Goal: Information Seeking & Learning: Check status

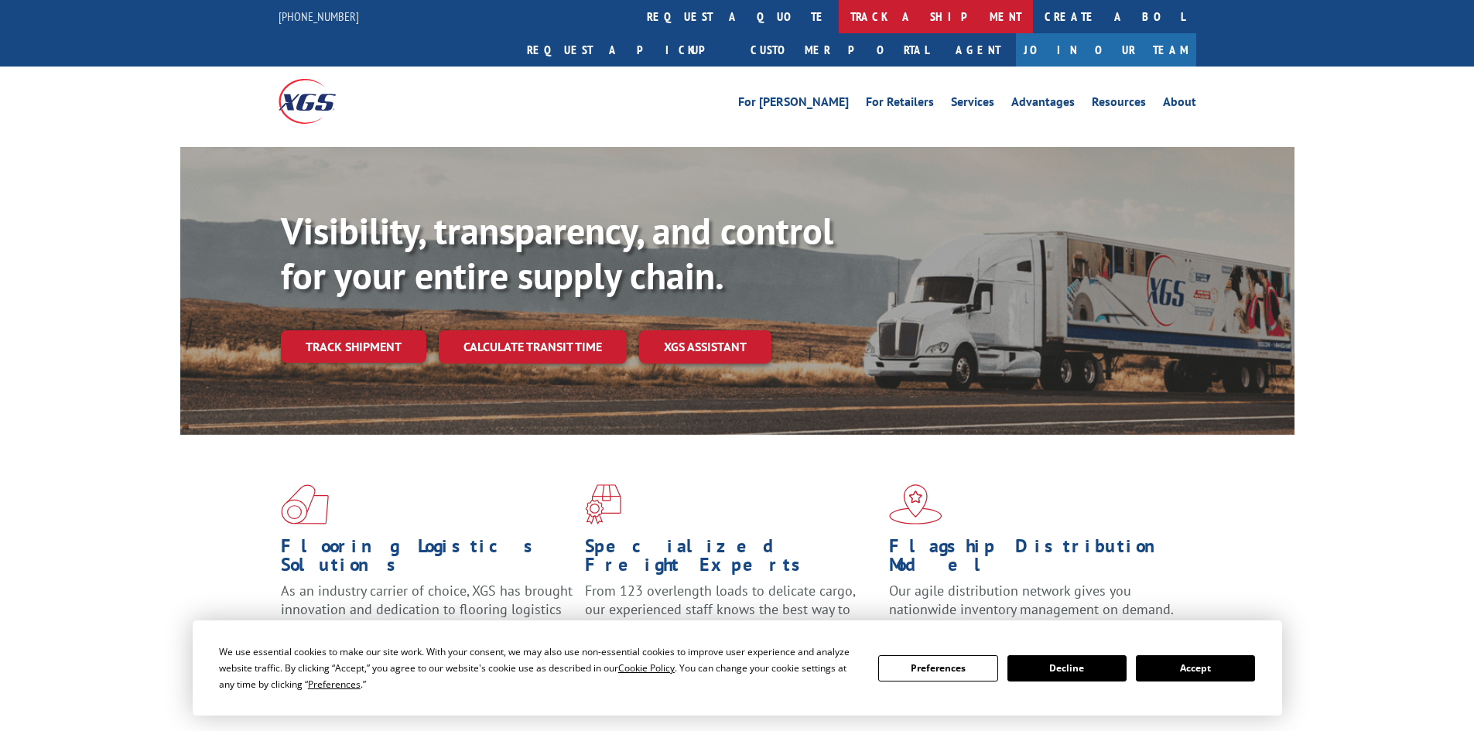
click at [839, 11] on link "track a shipment" at bounding box center [936, 16] width 194 height 33
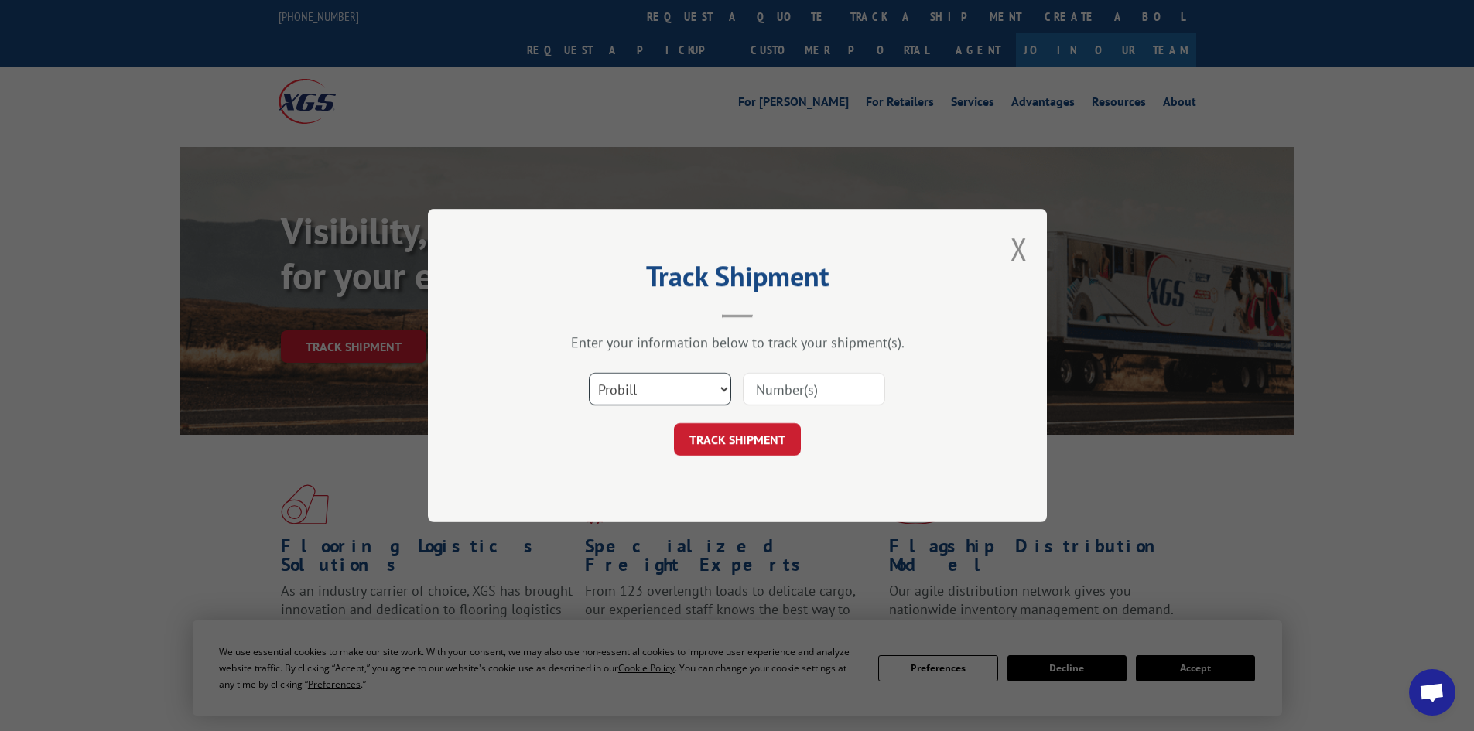
click at [634, 381] on select "Select category... Probill BOL PO" at bounding box center [660, 389] width 142 height 32
select select "bol"
click at [589, 373] on select "Select category... Probill BOL PO" at bounding box center [660, 389] width 142 height 32
click at [759, 390] on input at bounding box center [814, 389] width 142 height 32
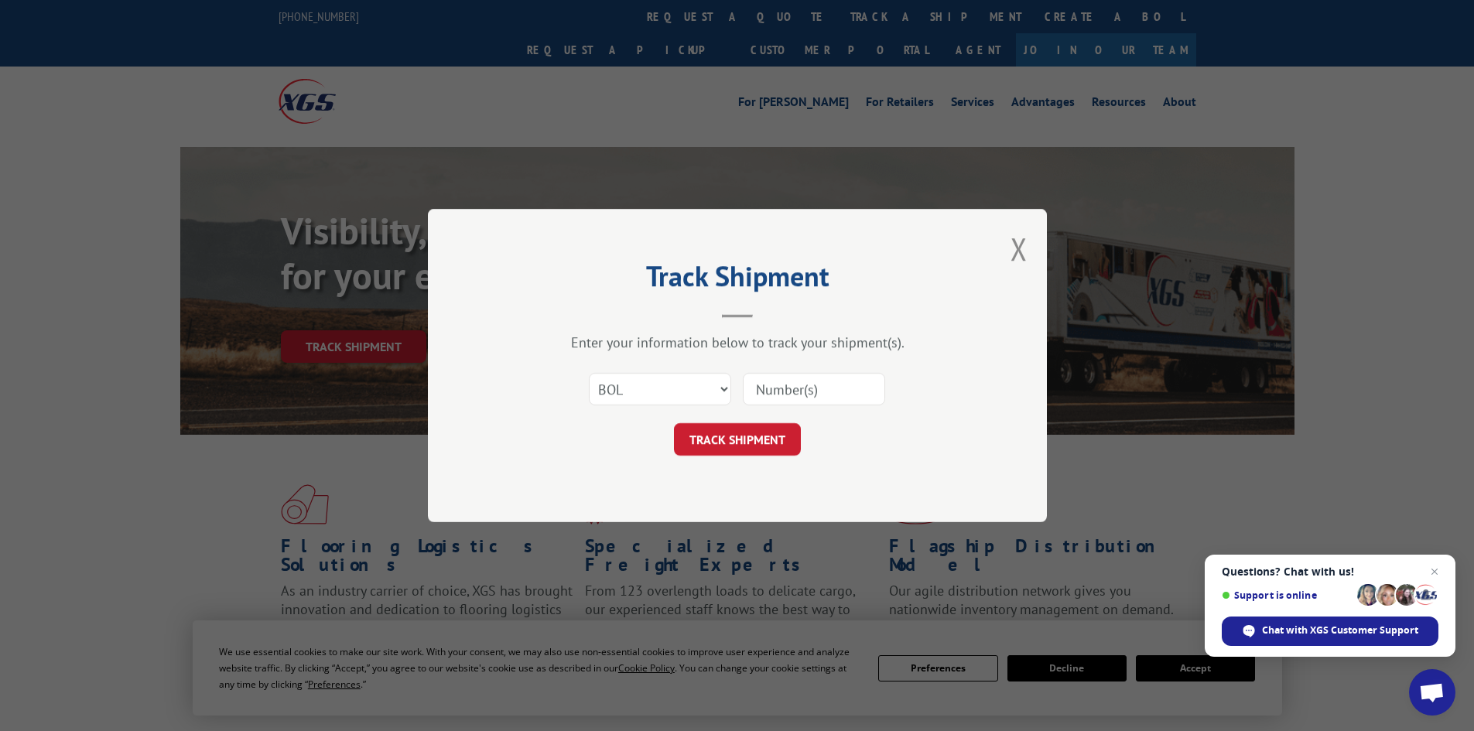
paste input "7039429"
type input "7039429"
click at [759, 436] on button "TRACK SHIPMENT" at bounding box center [737, 439] width 127 height 32
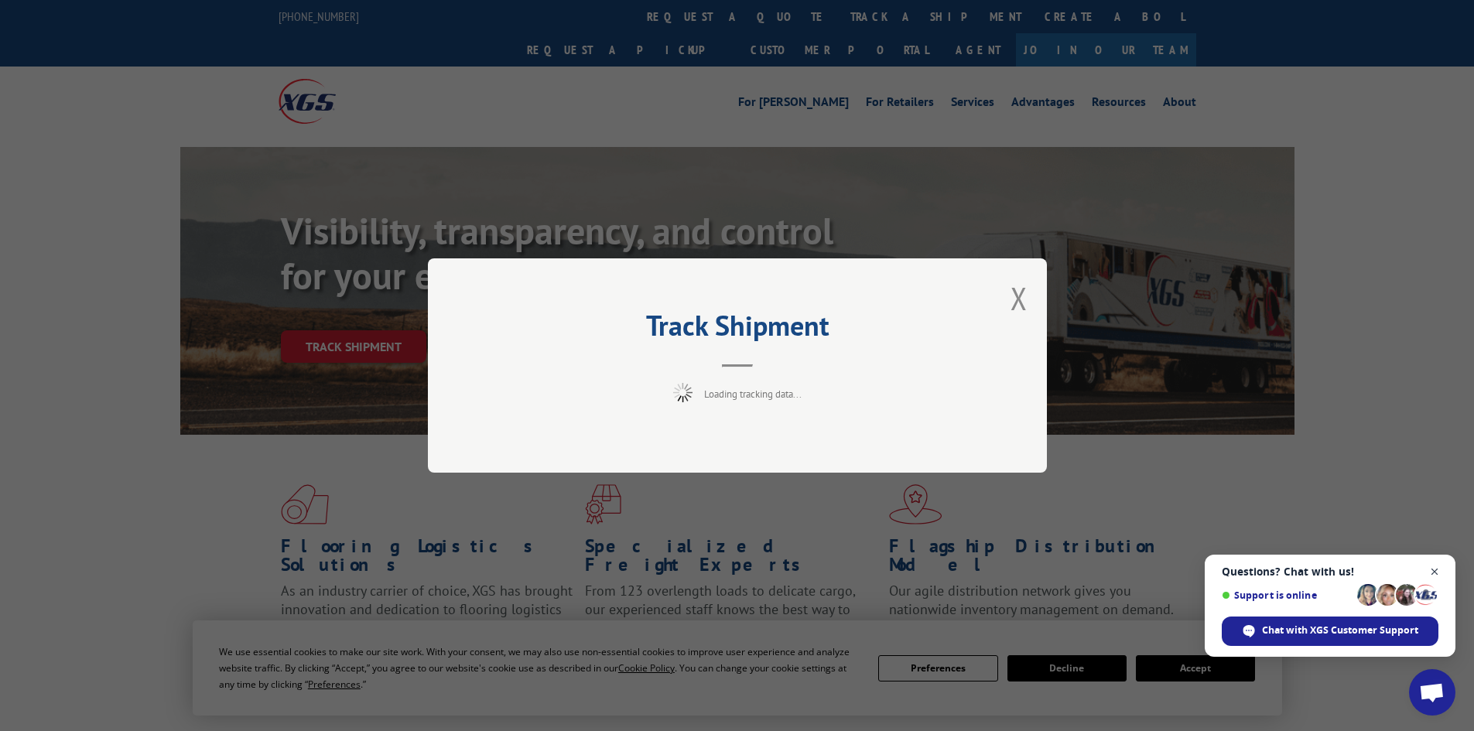
click at [1436, 565] on span "Close chat" at bounding box center [1434, 571] width 19 height 19
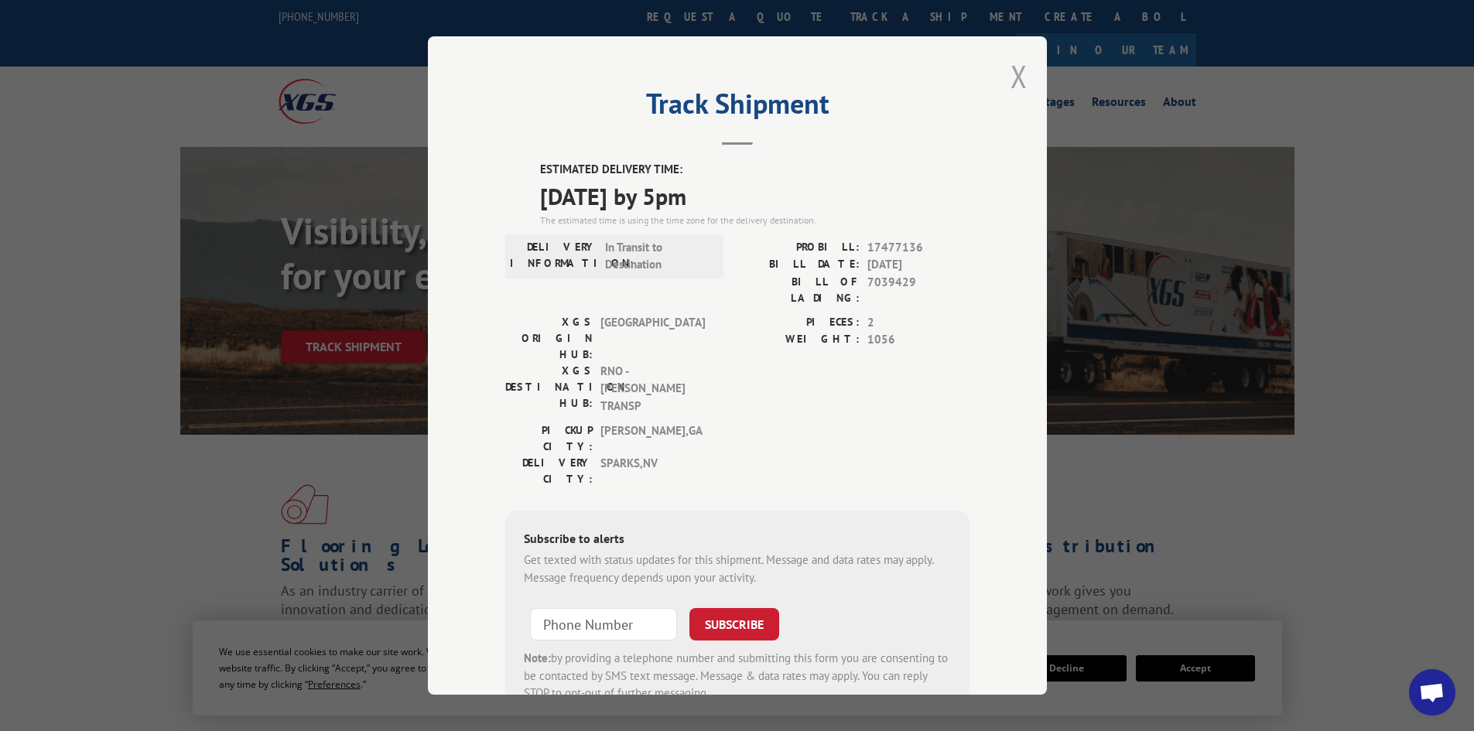
click at [1010, 66] on button "Close modal" at bounding box center [1018, 76] width 17 height 41
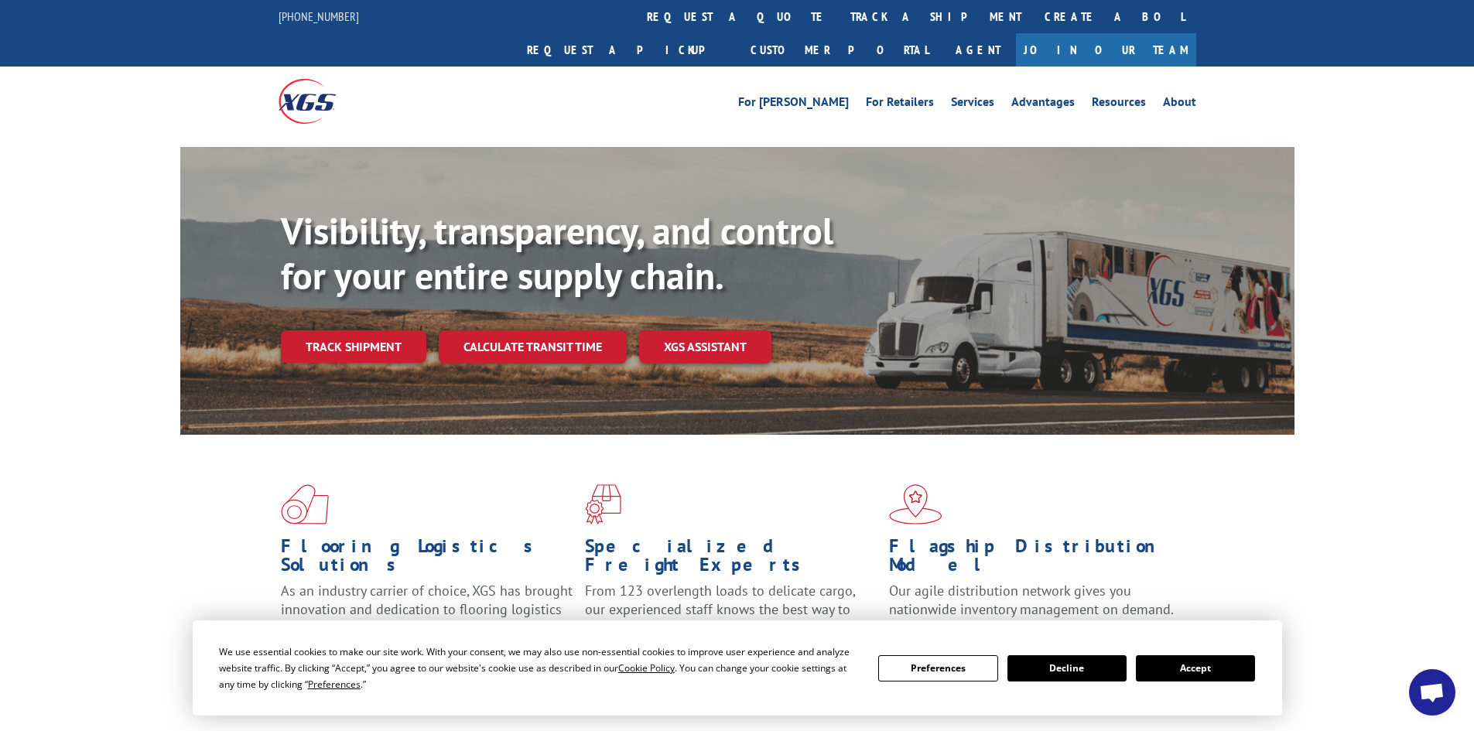
click at [1183, 661] on button "Accept" at bounding box center [1195, 668] width 119 height 26
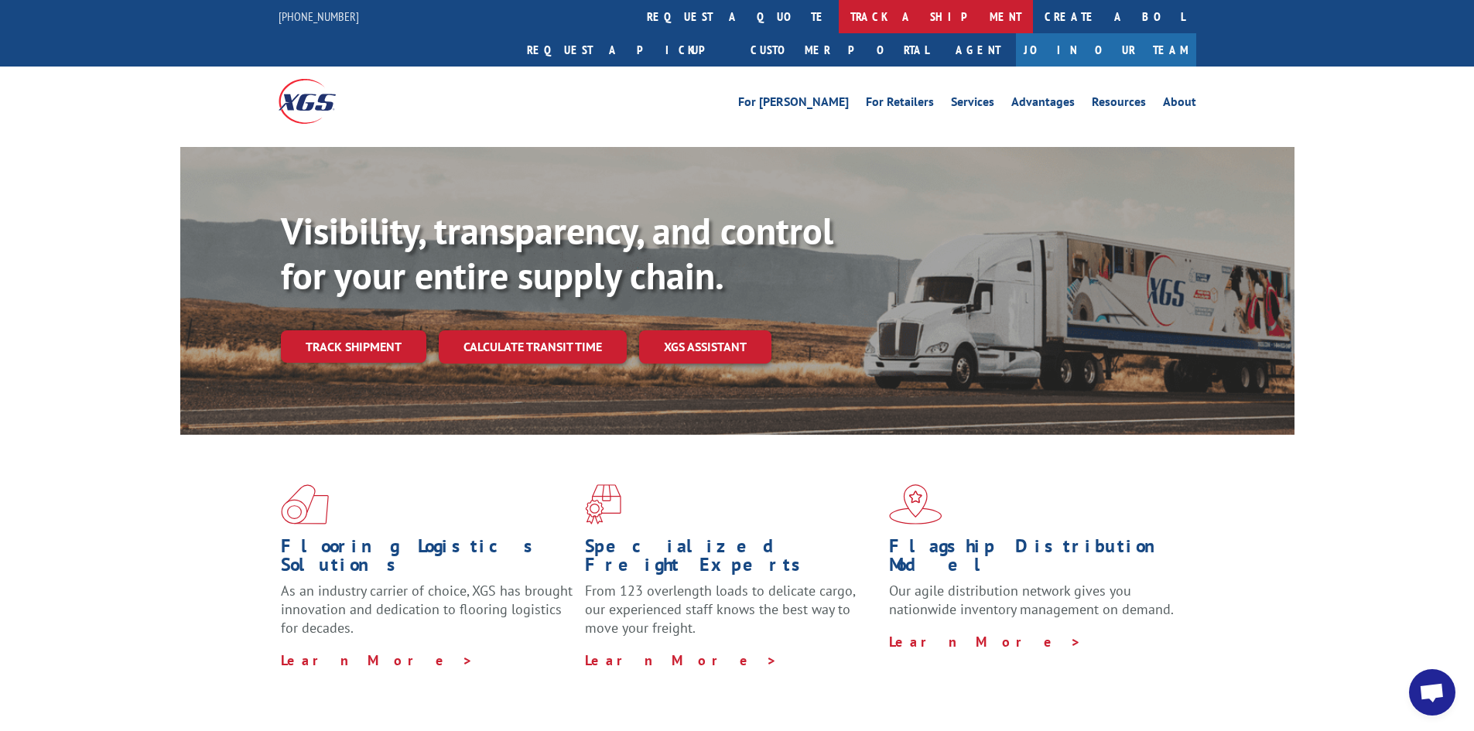
click at [839, 5] on link "track a shipment" at bounding box center [936, 16] width 194 height 33
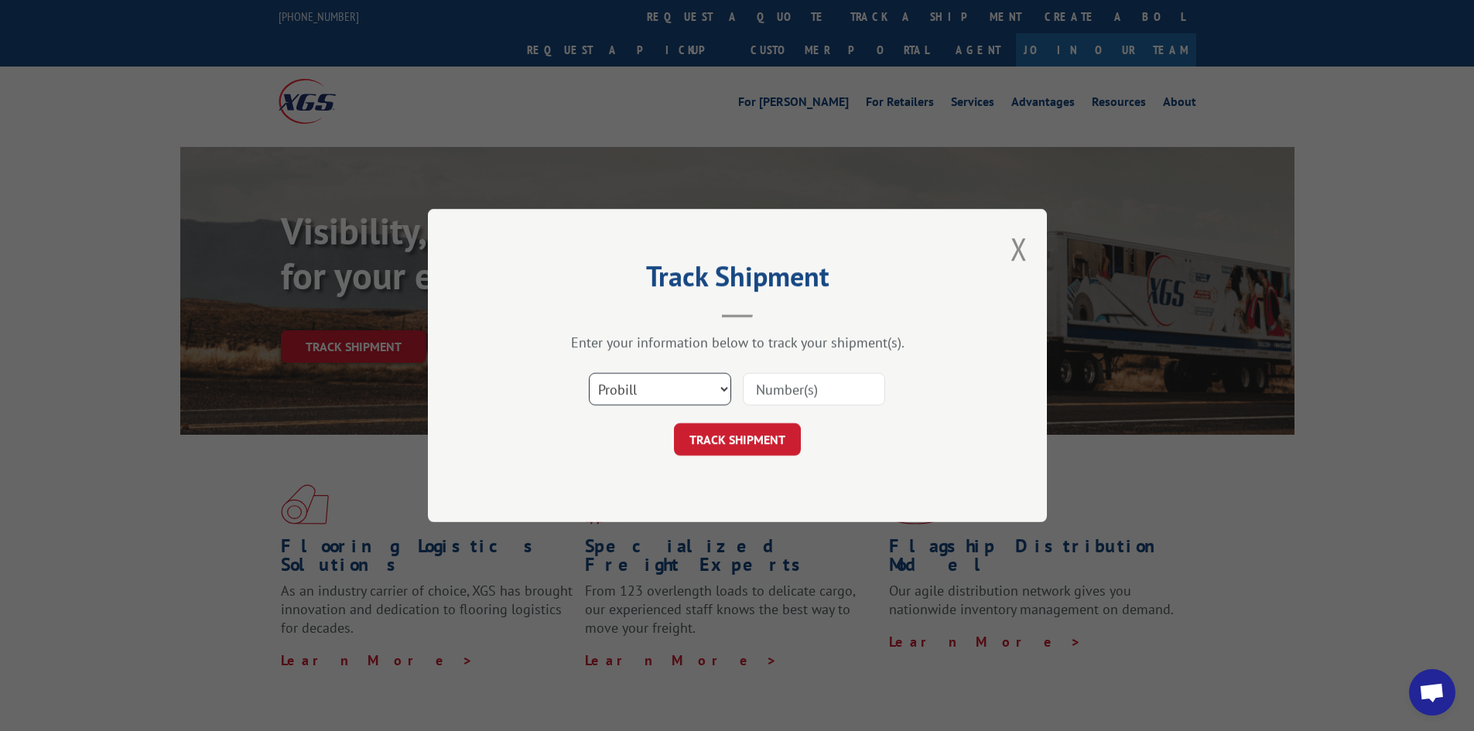
click at [721, 391] on select "Select category... Probill BOL PO" at bounding box center [660, 389] width 142 height 32
select select "bol"
click at [589, 373] on select "Select category... Probill BOL PO" at bounding box center [660, 389] width 142 height 32
click at [768, 389] on input at bounding box center [814, 389] width 142 height 32
paste input "7039429"
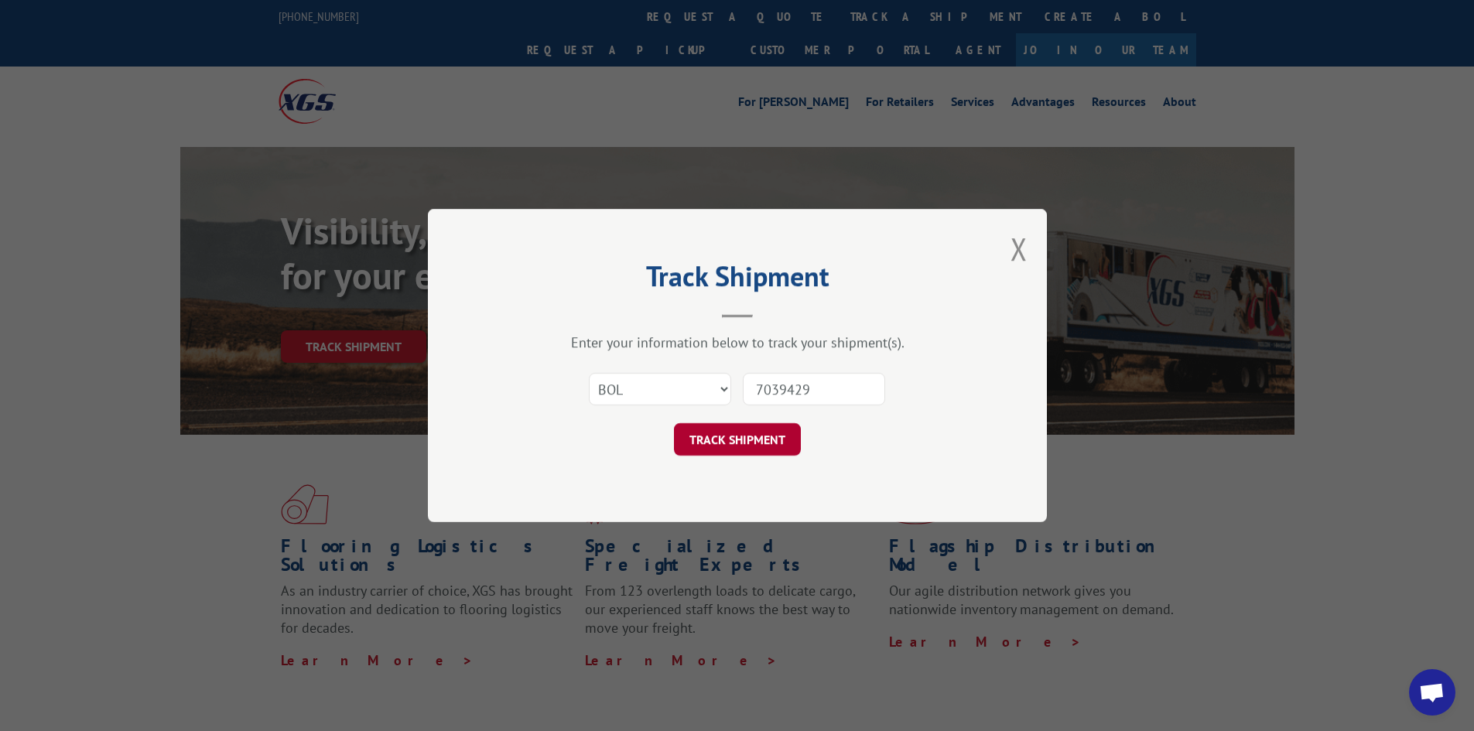
type input "7039429"
click at [754, 436] on button "TRACK SHIPMENT" at bounding box center [737, 439] width 127 height 32
